Goal: Task Accomplishment & Management: Manage account settings

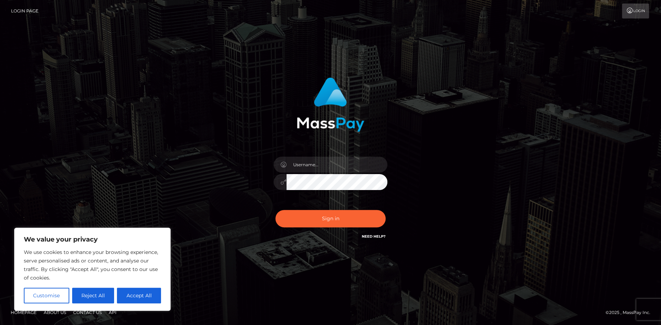
click at [626, 13] on icon at bounding box center [629, 11] width 7 height 6
click at [341, 191] on div at bounding box center [330, 178] width 124 height 54
click at [336, 167] on input "text" at bounding box center [336, 165] width 101 height 16
paste input "[EMAIL_ADDRESS][DOMAIN_NAME]"
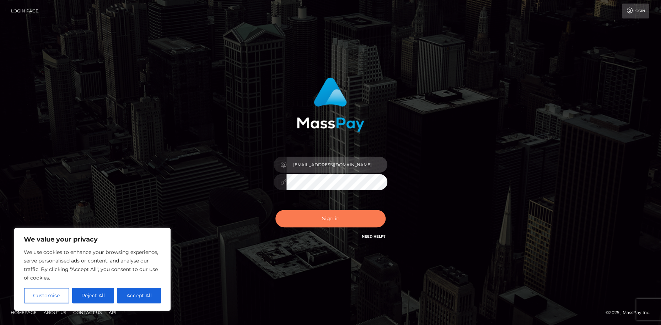
type input "[EMAIL_ADDRESS][DOMAIN_NAME]"
click at [357, 212] on button "Sign in" at bounding box center [330, 218] width 110 height 17
